Goal: Task Accomplishment & Management: Complete application form

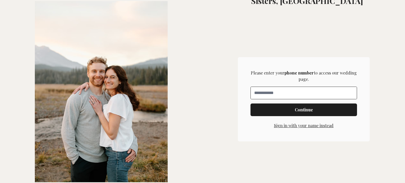
scroll to position [143, 0]
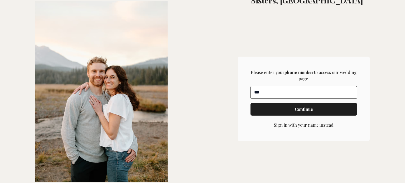
click at [263, 95] on input "**" at bounding box center [304, 92] width 106 height 12
drag, startPoint x: 283, startPoint y: 95, endPoint x: 291, endPoint y: 95, distance: 8.5
click at [278, 95] on input "**********" at bounding box center [310, 93] width 92 height 12
drag, startPoint x: 292, startPoint y: 95, endPoint x: 267, endPoint y: 95, distance: 25.3
click at [267, 95] on input "**********" at bounding box center [310, 93] width 92 height 12
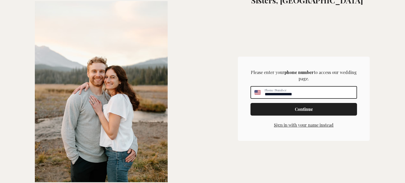
type input "**********"
click at [286, 110] on span "Continue" at bounding box center [304, 109] width 98 height 6
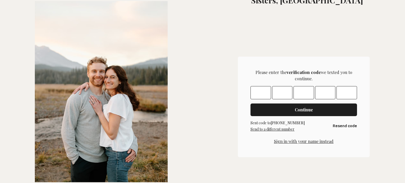
click at [263, 91] on input "Please enter OTP character 1" at bounding box center [261, 92] width 21 height 13
type input "*"
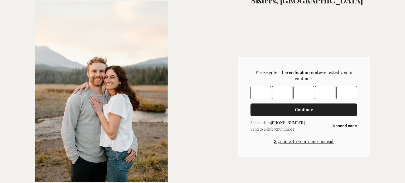
type input "*"
click at [296, 109] on span "Continue" at bounding box center [304, 110] width 18 height 6
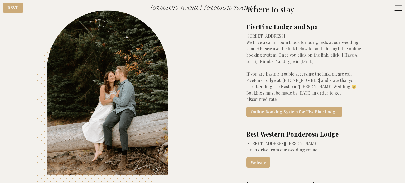
scroll to position [1187, 0]
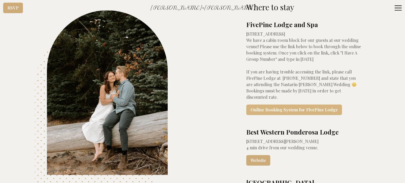
click at [284, 105] on link "Online Booking System for FivePine Lodge" at bounding box center [294, 110] width 96 height 11
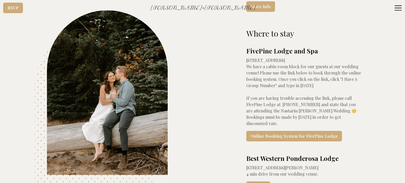
scroll to position [1134, 0]
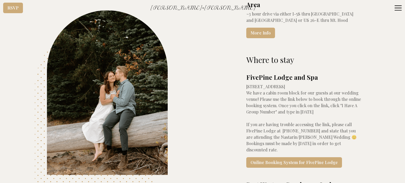
click at [258, 12] on div at bounding box center [202, 8] width 405 height 16
click at [262, 11] on div at bounding box center [202, 8] width 405 height 16
click at [285, 157] on link "Online Booking System for FivePine Lodge" at bounding box center [294, 162] width 96 height 11
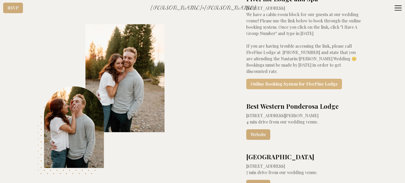
scroll to position [1213, 0]
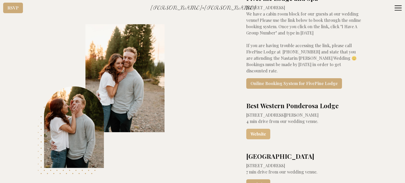
click at [254, 129] on link "Website" at bounding box center [258, 134] width 24 height 11
click at [259, 180] on link "Website" at bounding box center [258, 185] width 24 height 11
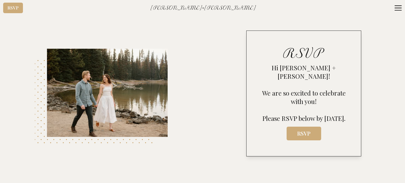
scroll to position [211, 0]
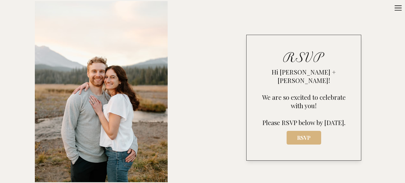
click at [300, 143] on button "RSVP" at bounding box center [304, 138] width 35 height 14
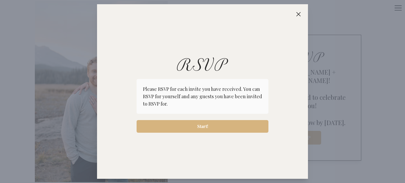
click at [208, 129] on button "Start!" at bounding box center [203, 126] width 132 height 13
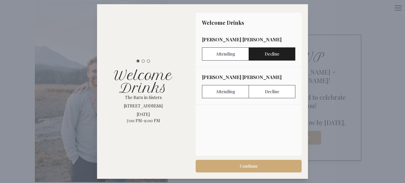
click at [275, 53] on label "Decline" at bounding box center [272, 53] width 47 height 13
click at [228, 91] on label "Attending" at bounding box center [225, 91] width 47 height 13
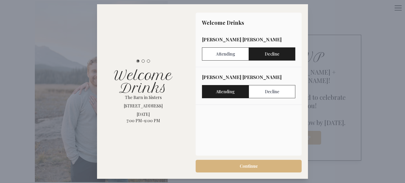
click at [237, 167] on span "Continue" at bounding box center [249, 166] width 98 height 6
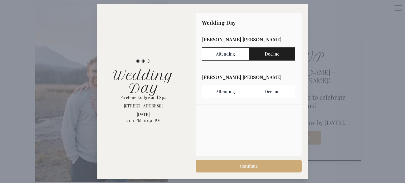
click at [275, 54] on label "Decline" at bounding box center [272, 53] width 47 height 13
click at [228, 92] on label "Attending" at bounding box center [225, 91] width 47 height 13
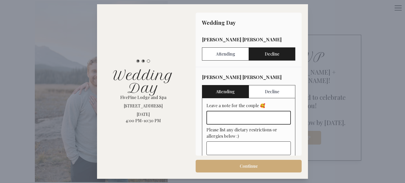
click at [230, 118] on input "Leave a note for the couple 🥰" at bounding box center [248, 118] width 84 height 14
click at [219, 119] on input "**********" at bounding box center [248, 118] width 84 height 14
click at [223, 118] on input "**********" at bounding box center [246, 117] width 80 height 13
click at [257, 119] on input "**********" at bounding box center [246, 117] width 80 height 13
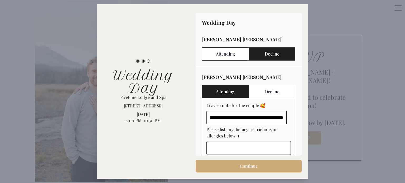
scroll to position [0, 114]
type input "**********"
click at [242, 164] on span "Continue" at bounding box center [249, 166] width 18 height 6
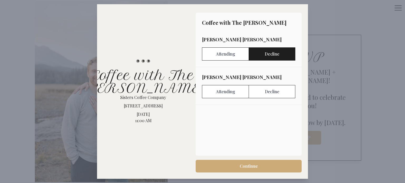
click at [267, 52] on label "Decline" at bounding box center [272, 53] width 47 height 13
click at [281, 96] on label "Decline" at bounding box center [272, 91] width 47 height 13
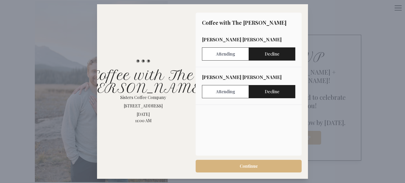
click at [272, 165] on span "Continue" at bounding box center [249, 166] width 98 height 6
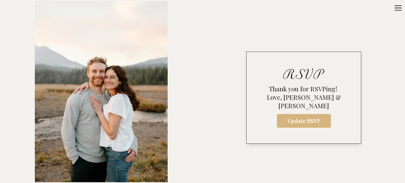
click at [299, 117] on span "Update RSVP" at bounding box center [304, 120] width 46 height 7
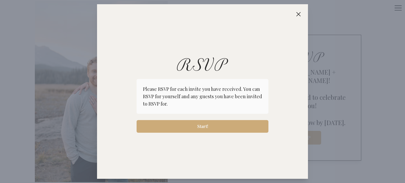
click at [299, 13] on icon "button" at bounding box center [298, 14] width 4 height 4
